Goal: Find specific page/section: Find specific page/section

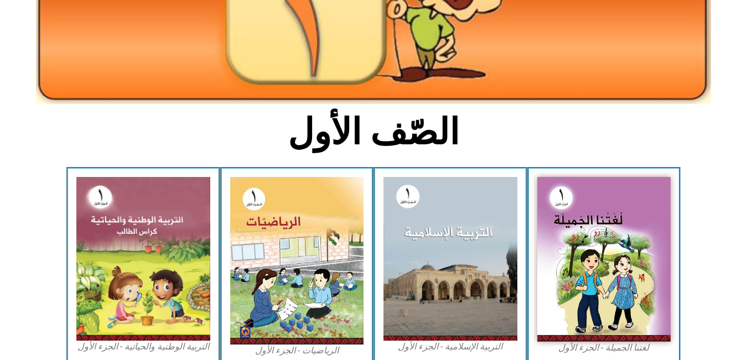
scroll to position [179, 0]
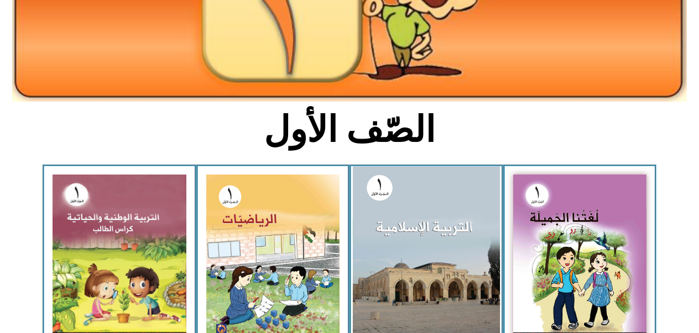
click at [345, 156] on div "الصّف الأول" at bounding box center [350, 136] width 368 height 58
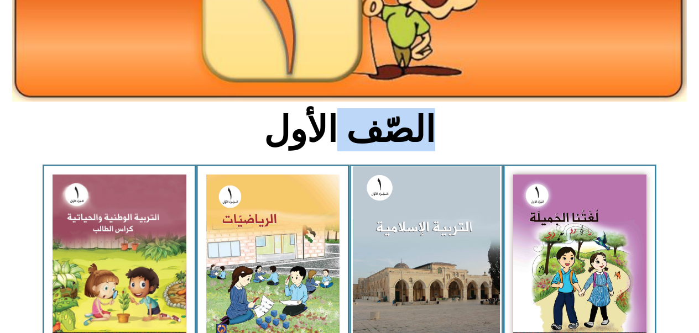
click at [345, 156] on div "الصّف الأول" at bounding box center [350, 136] width 368 height 58
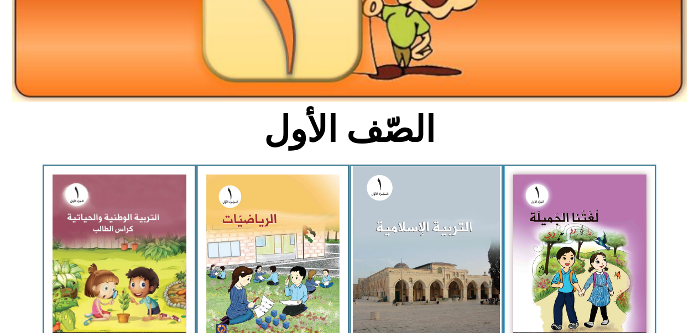
click at [345, 156] on div "الصّف الأول" at bounding box center [350, 136] width 368 height 58
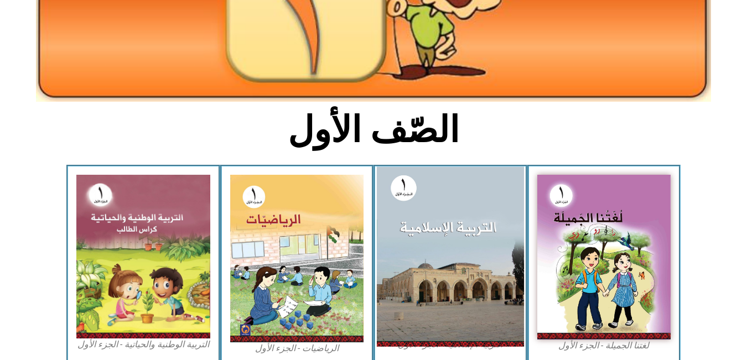
click at [471, 205] on img at bounding box center [450, 256] width 147 height 180
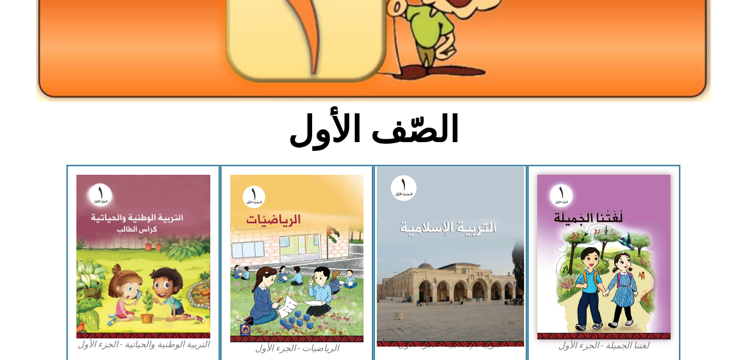
click at [471, 205] on img at bounding box center [450, 256] width 147 height 180
click at [463, 247] on img at bounding box center [450, 256] width 147 height 180
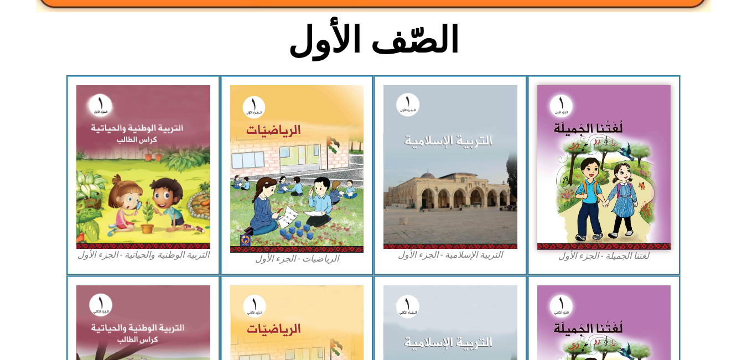
scroll to position [314, 0]
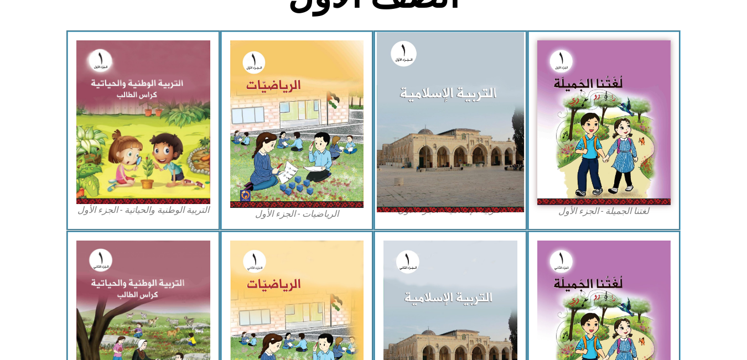
click at [479, 120] on img at bounding box center [450, 122] width 147 height 180
click at [474, 95] on img at bounding box center [450, 122] width 147 height 180
click at [477, 93] on img at bounding box center [450, 122] width 147 height 180
click at [481, 132] on img at bounding box center [450, 122] width 147 height 180
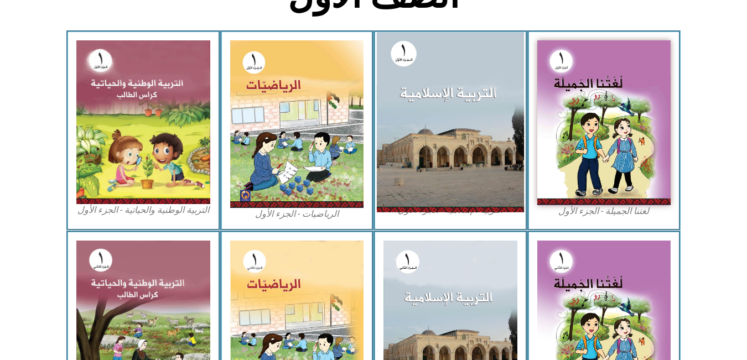
click at [481, 132] on img at bounding box center [450, 122] width 147 height 180
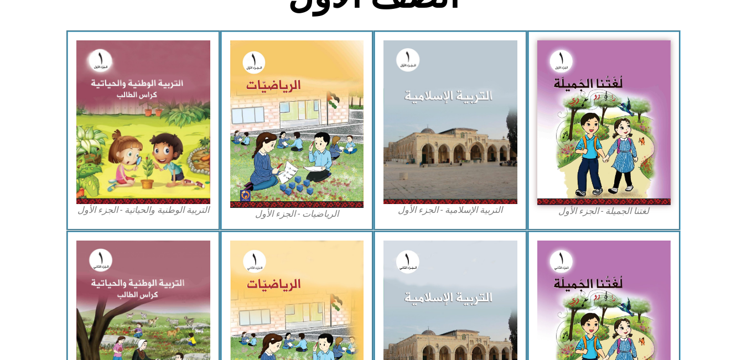
click at [220, 22] on div "الصّف الأول" at bounding box center [374, 2] width 368 height 58
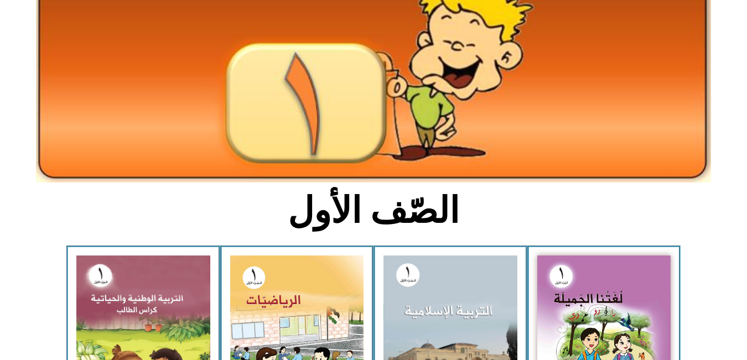
scroll to position [90, 0]
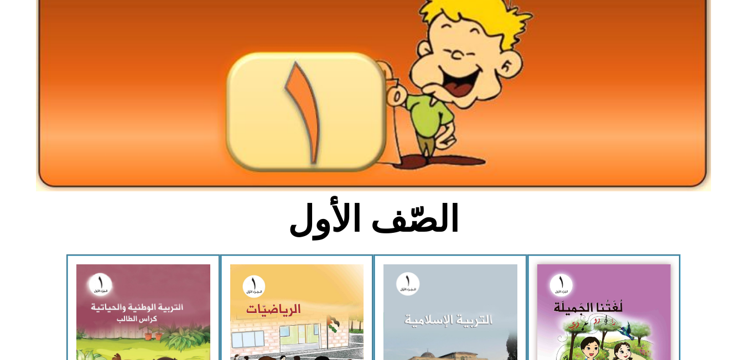
click at [489, 304] on img at bounding box center [450, 346] width 134 height 164
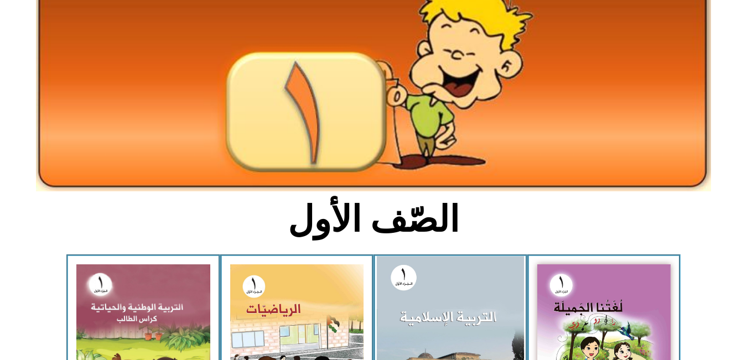
click at [441, 307] on img at bounding box center [450, 346] width 147 height 180
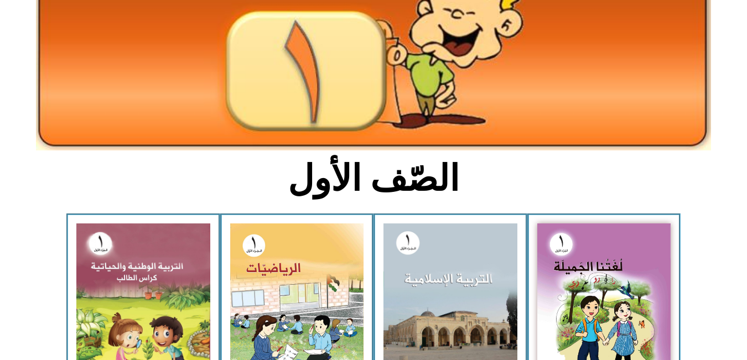
scroll to position [134, 0]
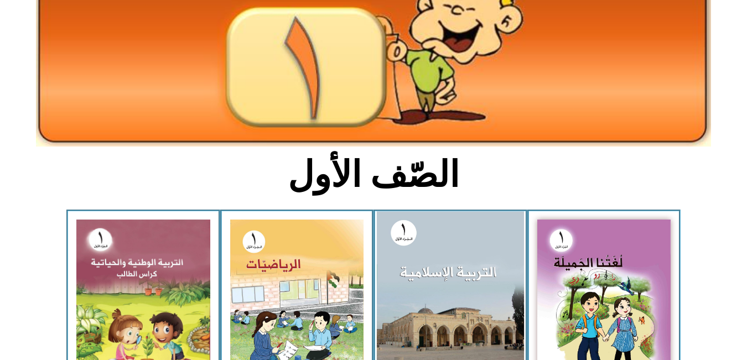
click at [441, 282] on img at bounding box center [450, 301] width 147 height 180
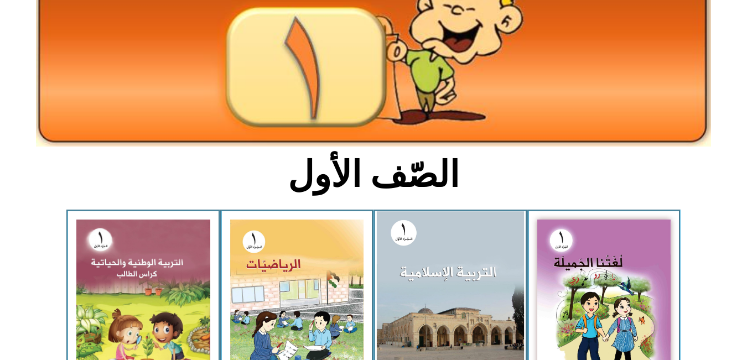
click at [441, 280] on img at bounding box center [450, 301] width 147 height 180
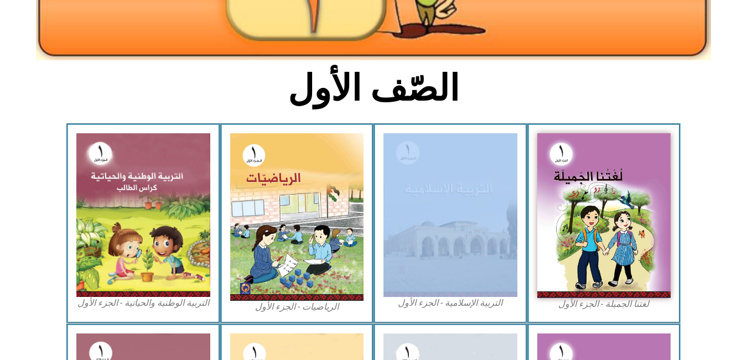
scroll to position [224, 0]
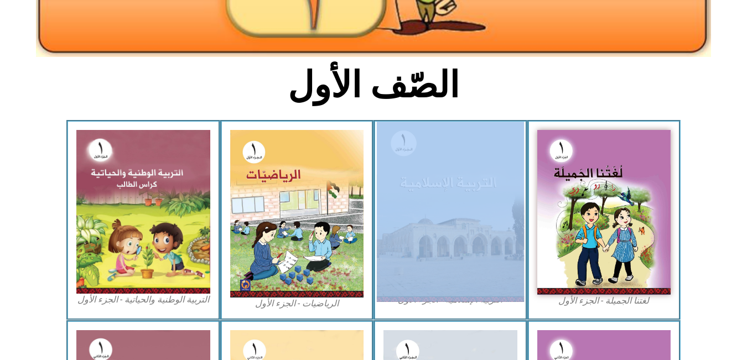
click at [506, 228] on img at bounding box center [450, 212] width 147 height 180
click at [467, 222] on img at bounding box center [450, 212] width 147 height 180
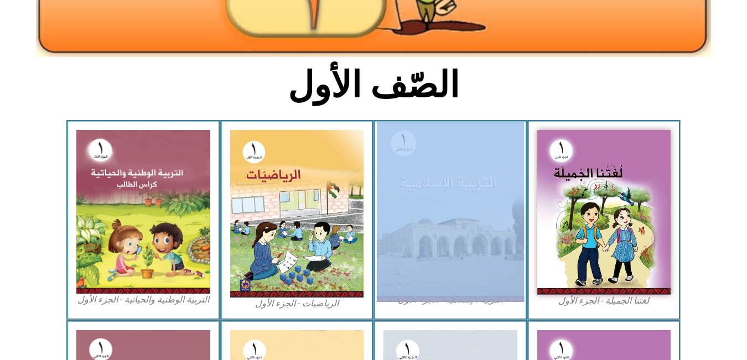
click at [467, 222] on img at bounding box center [450, 212] width 147 height 180
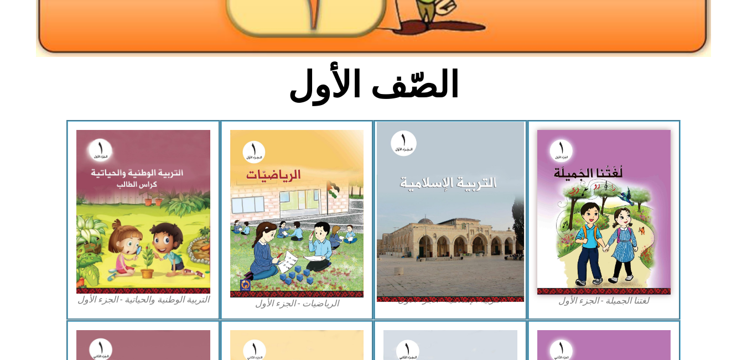
click at [467, 222] on img at bounding box center [450, 212] width 147 height 180
click at [417, 220] on img at bounding box center [450, 212] width 147 height 180
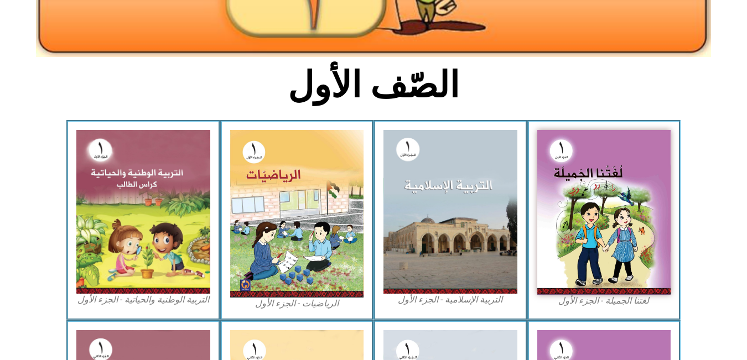
click at [434, 302] on figcaption "التربية الإسلامية - الجزء الأول" at bounding box center [450, 300] width 134 height 12
click at [463, 299] on figcaption "التربية الإسلامية - الجزء الأول" at bounding box center [450, 300] width 134 height 12
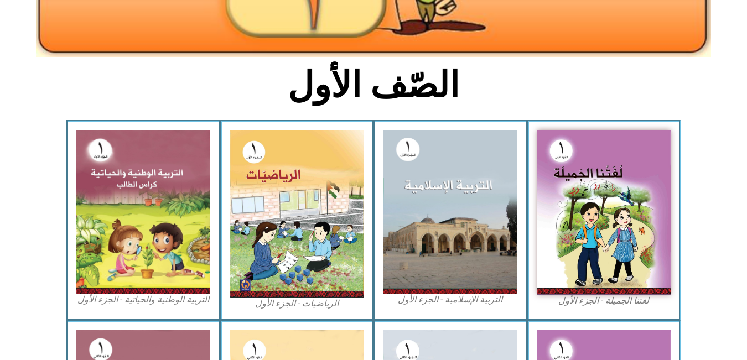
click at [463, 299] on figcaption "التربية الإسلامية - الجزء الأول" at bounding box center [450, 300] width 134 height 12
